Goal: Transaction & Acquisition: Purchase product/service

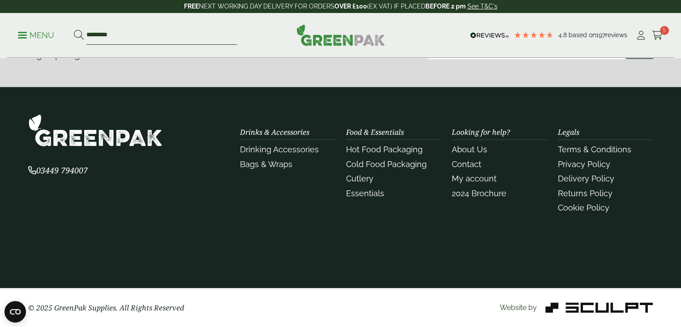
click at [172, 40] on input "********" at bounding box center [161, 35] width 151 height 19
type input "*"
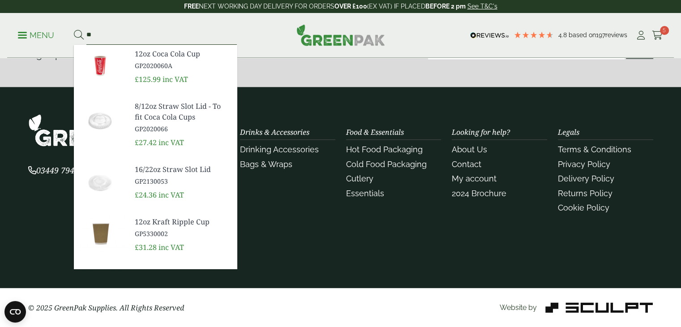
type input "*"
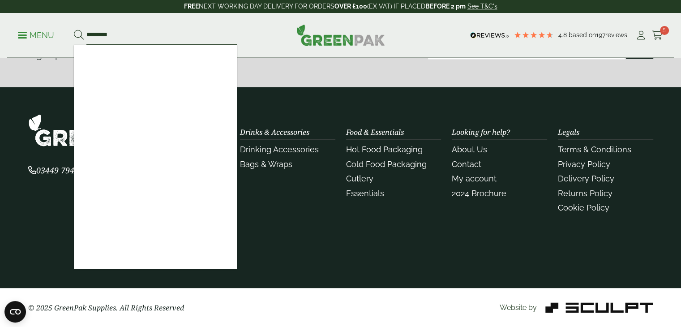
type input "*********"
click at [74, 30] on button at bounding box center [79, 36] width 10 height 12
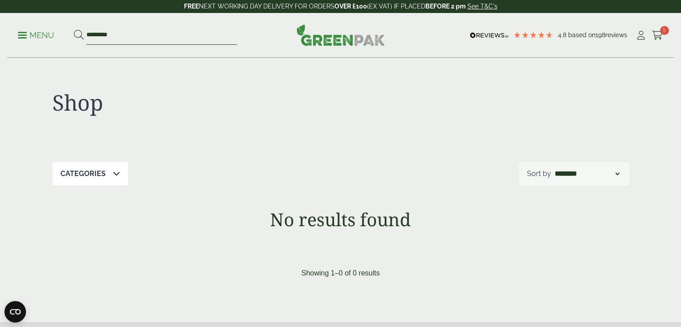
click at [131, 34] on input "*********" at bounding box center [161, 35] width 151 height 19
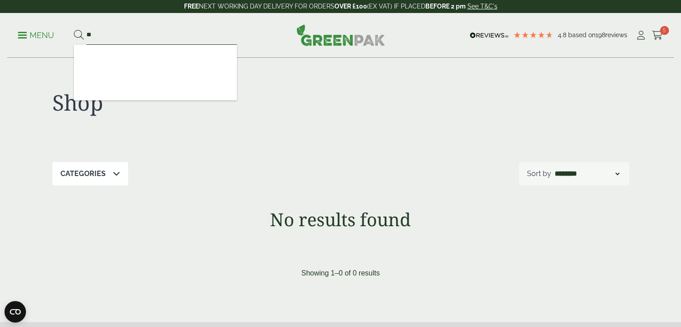
type input "*"
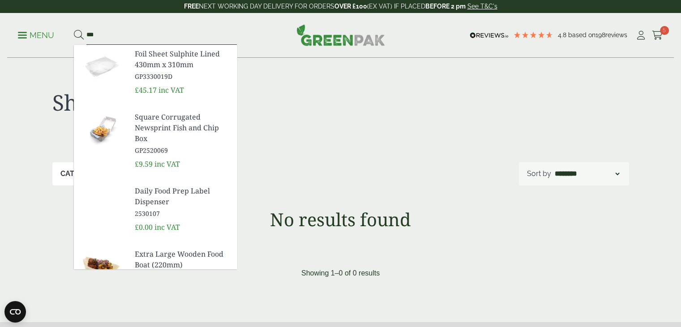
type input "***"
click at [74, 30] on button at bounding box center [79, 36] width 10 height 12
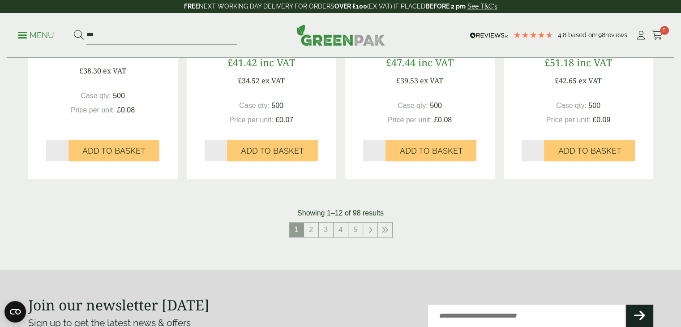
scroll to position [904, 0]
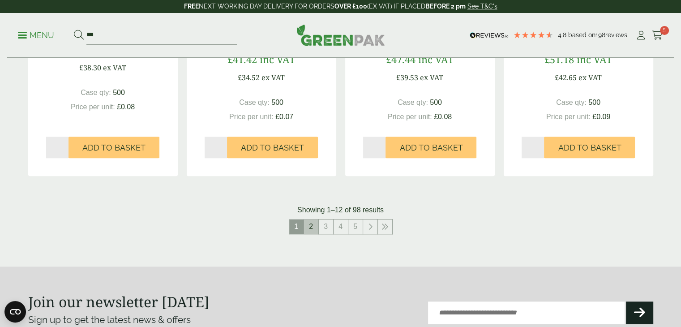
click at [314, 224] on link "2" at bounding box center [311, 226] width 14 height 14
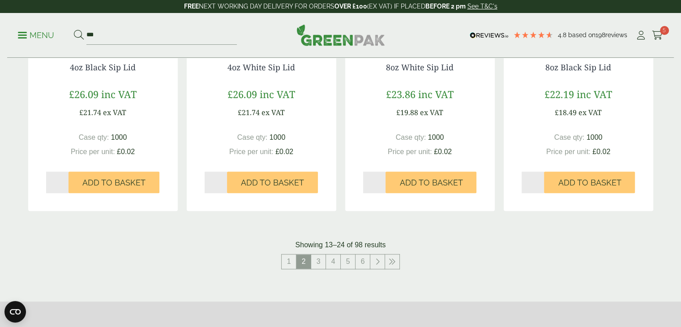
scroll to position [891, 0]
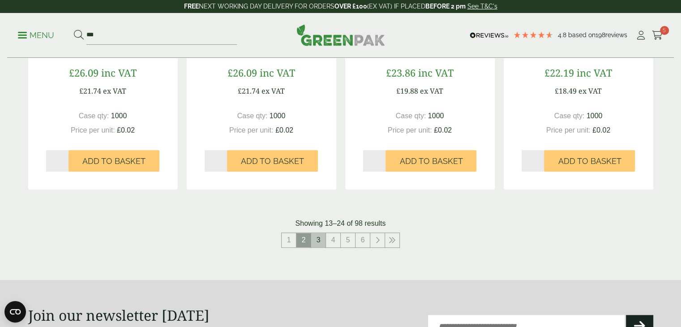
click at [318, 240] on link "3" at bounding box center [318, 240] width 14 height 14
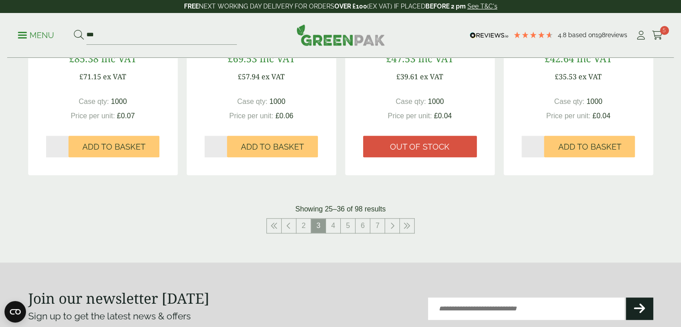
scroll to position [901, 0]
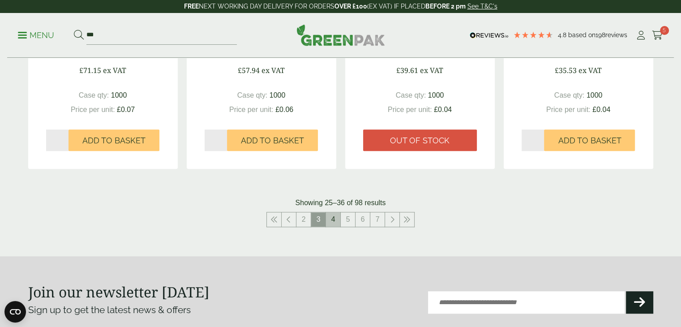
click at [333, 221] on link "4" at bounding box center [333, 219] width 14 height 14
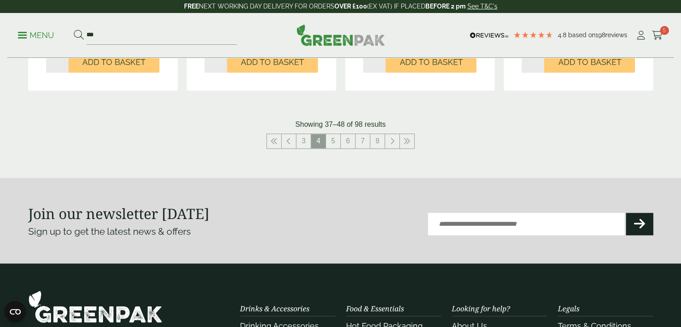
scroll to position [1010, 0]
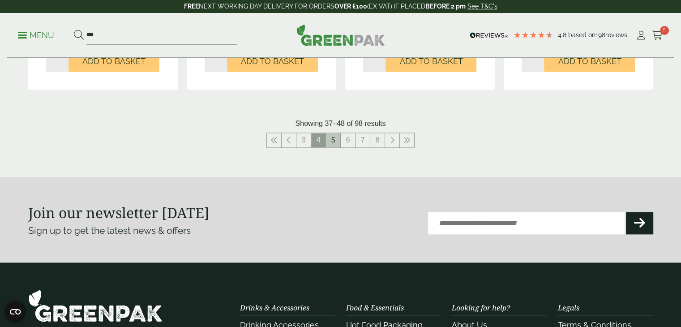
click at [335, 142] on link "5" at bounding box center [333, 140] width 14 height 14
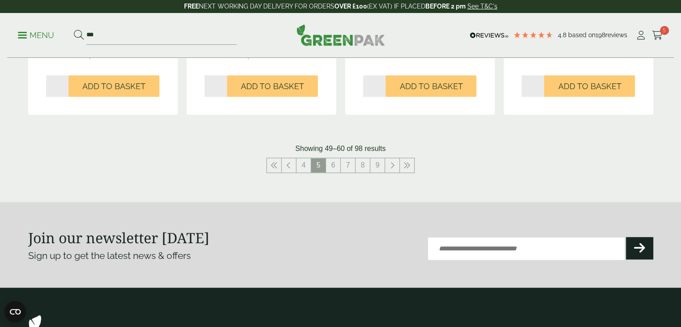
scroll to position [978, 0]
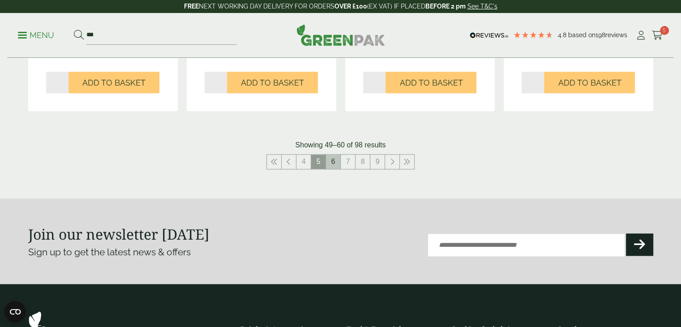
click at [337, 162] on link "6" at bounding box center [333, 162] width 14 height 14
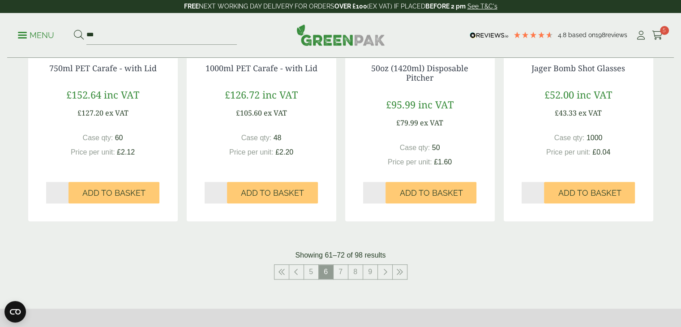
scroll to position [882, 0]
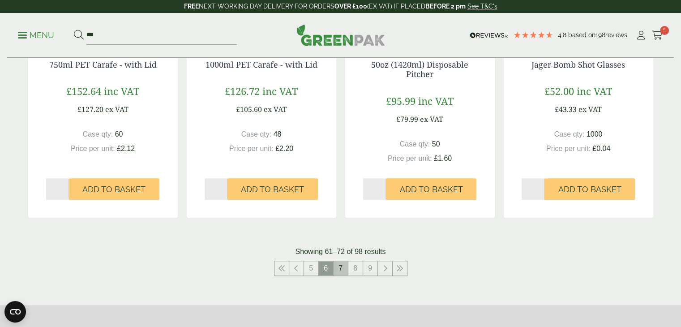
click at [345, 269] on link "7" at bounding box center [341, 268] width 14 height 14
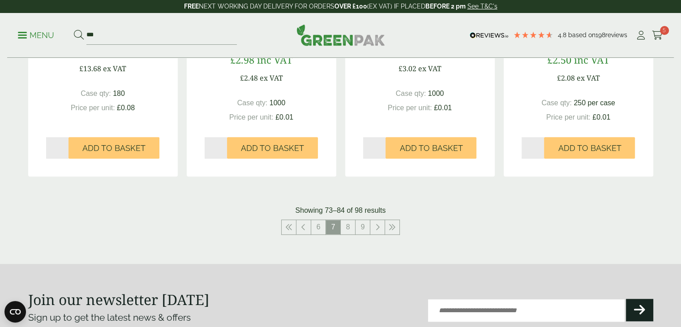
scroll to position [924, 0]
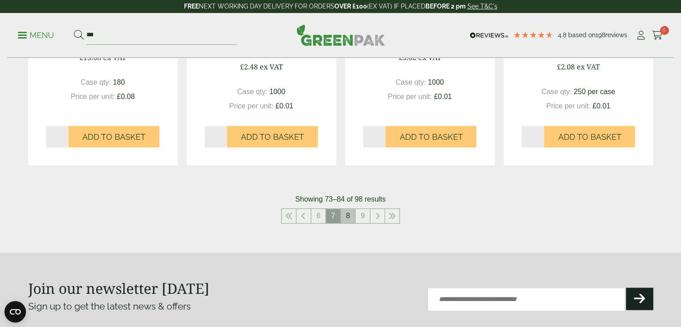
click at [349, 221] on link "8" at bounding box center [348, 216] width 14 height 14
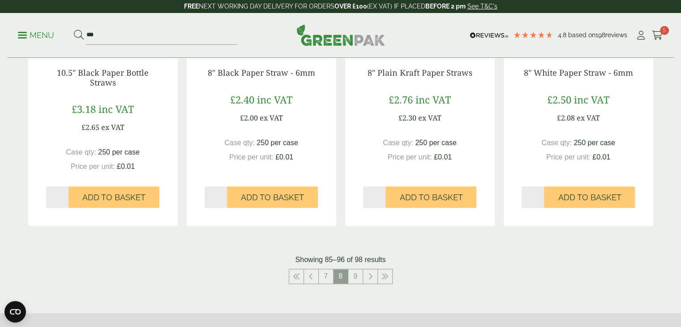
scroll to position [872, 0]
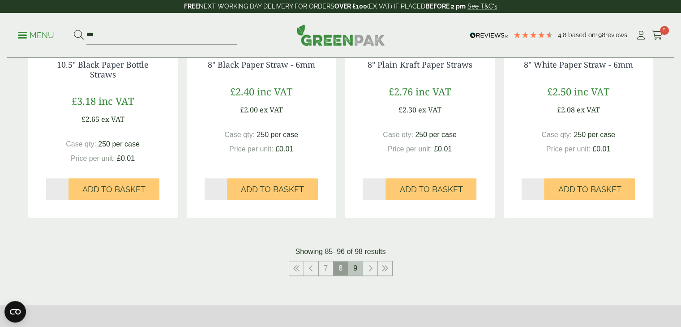
click at [358, 271] on link "9" at bounding box center [355, 268] width 14 height 14
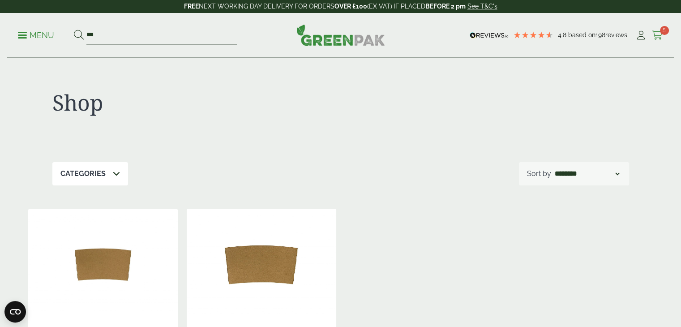
click at [658, 35] on icon at bounding box center [657, 35] width 11 height 9
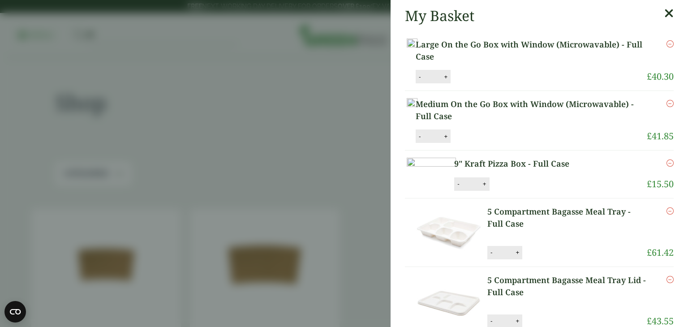
click at [423, 140] on button "-" at bounding box center [419, 137] width 7 height 8
type input "*"
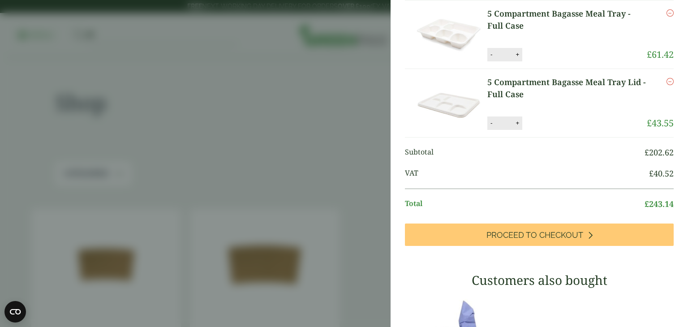
scroll to position [201, 0]
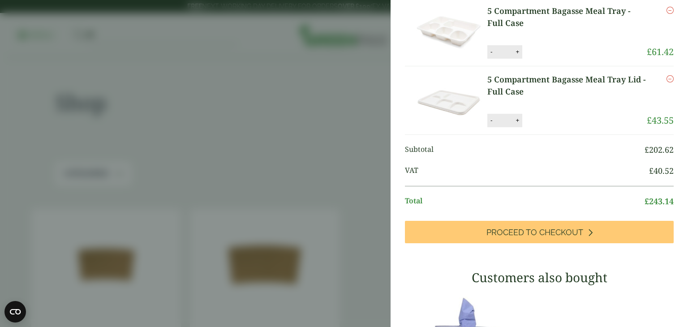
click at [450, 59] on img at bounding box center [447, 32] width 81 height 54
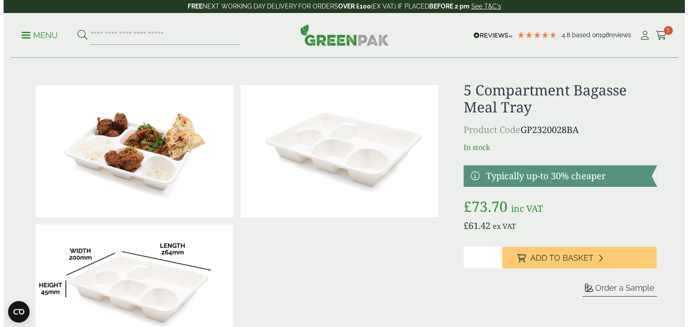
scroll to position [4, 0]
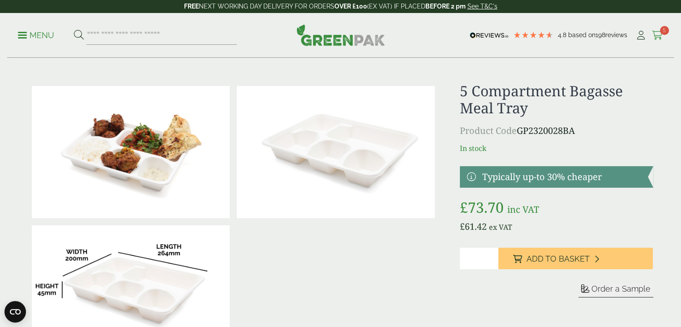
click at [655, 29] on link "Cart 5" at bounding box center [657, 35] width 11 height 13
